Goal: Information Seeking & Learning: Learn about a topic

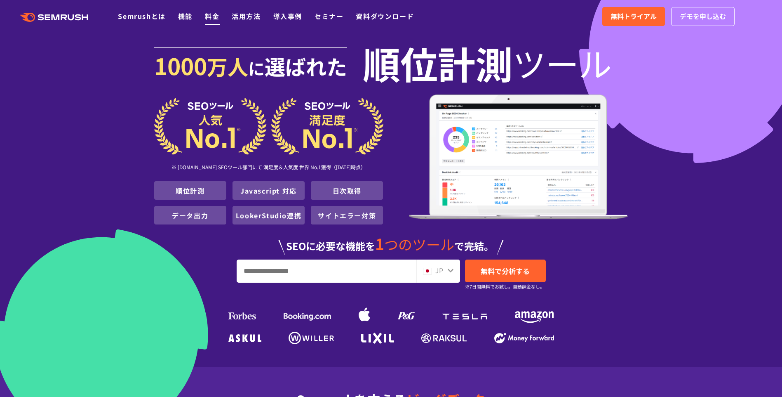
click at [214, 16] on link "料金" at bounding box center [212, 16] width 14 height 10
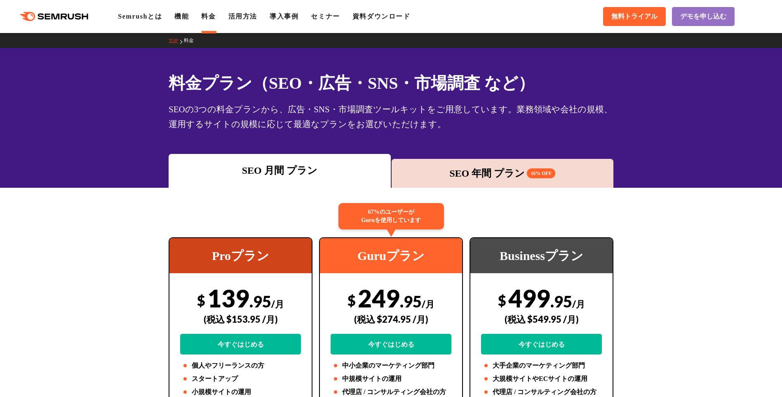
click at [431, 173] on div "SEO 年間 プラン 16% OFF" at bounding box center [503, 173] width 214 height 15
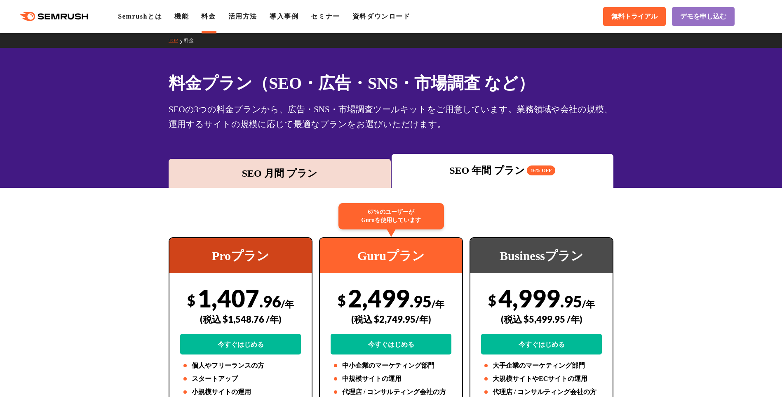
click at [256, 178] on div "SEO 月間 プラン" at bounding box center [280, 173] width 214 height 15
